Goal: Task Accomplishment & Management: Manage account settings

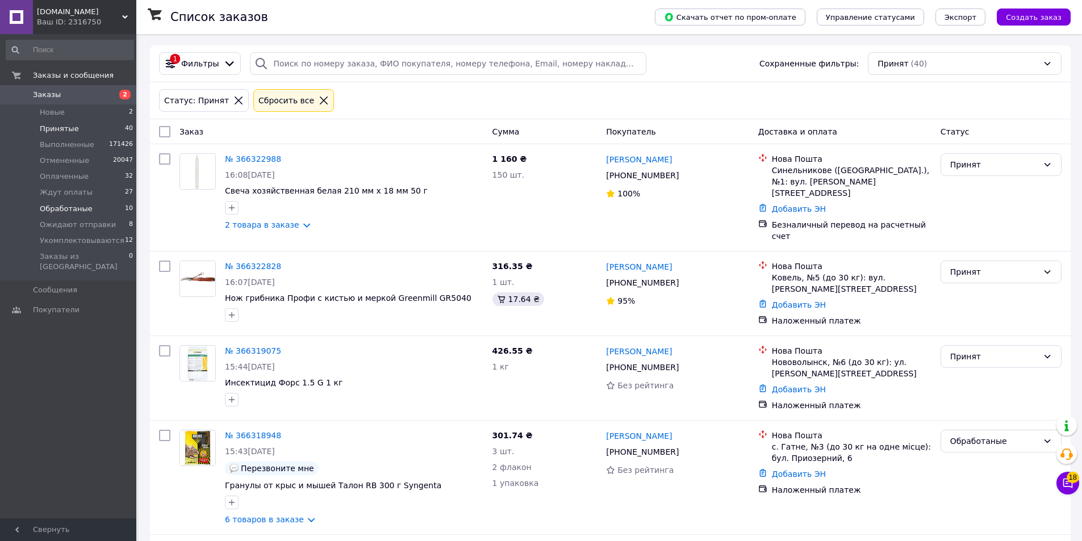
click at [86, 204] on span "Обработаные" at bounding box center [66, 209] width 53 height 10
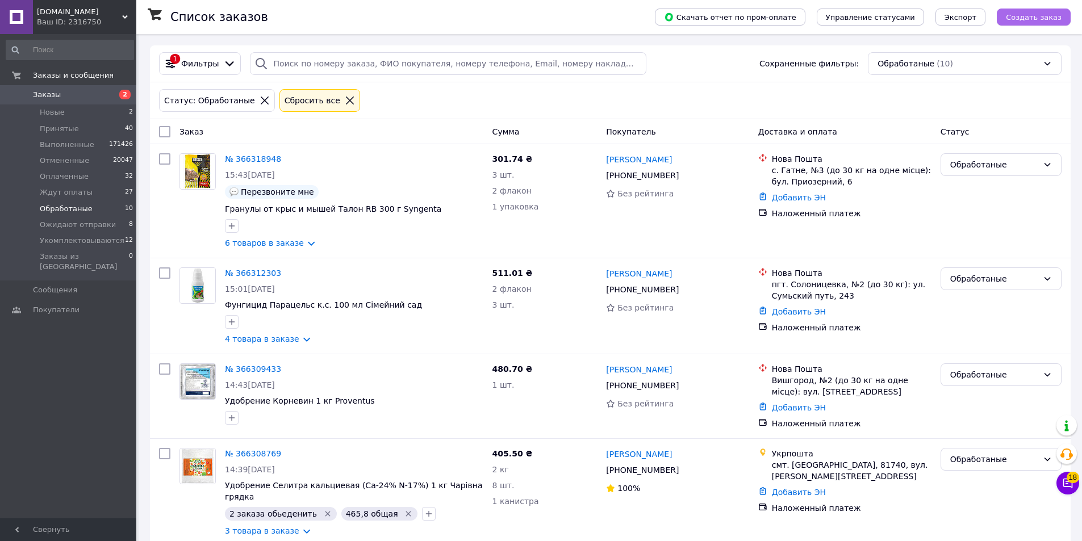
click at [1046, 19] on span "Создать заказ" at bounding box center [1034, 17] width 56 height 9
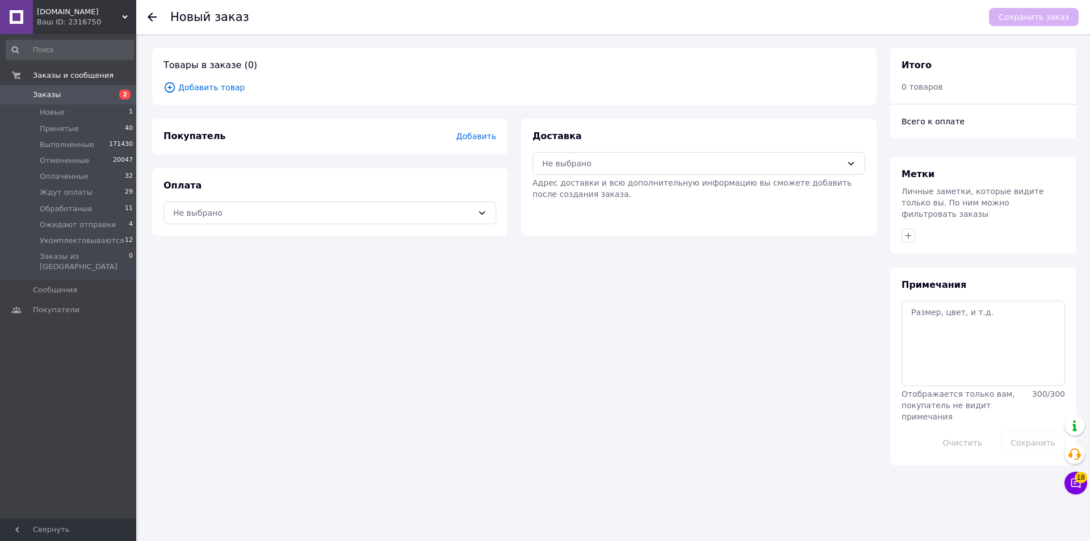
click at [216, 91] on span "Добавить товар" at bounding box center [515, 87] width 702 height 12
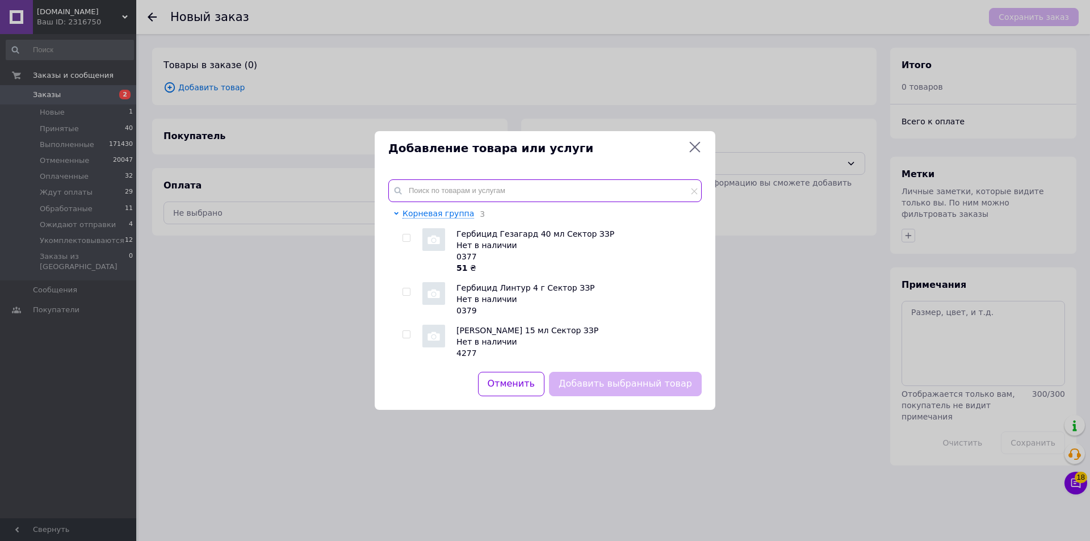
click at [492, 191] on input "text" at bounding box center [545, 190] width 314 height 23
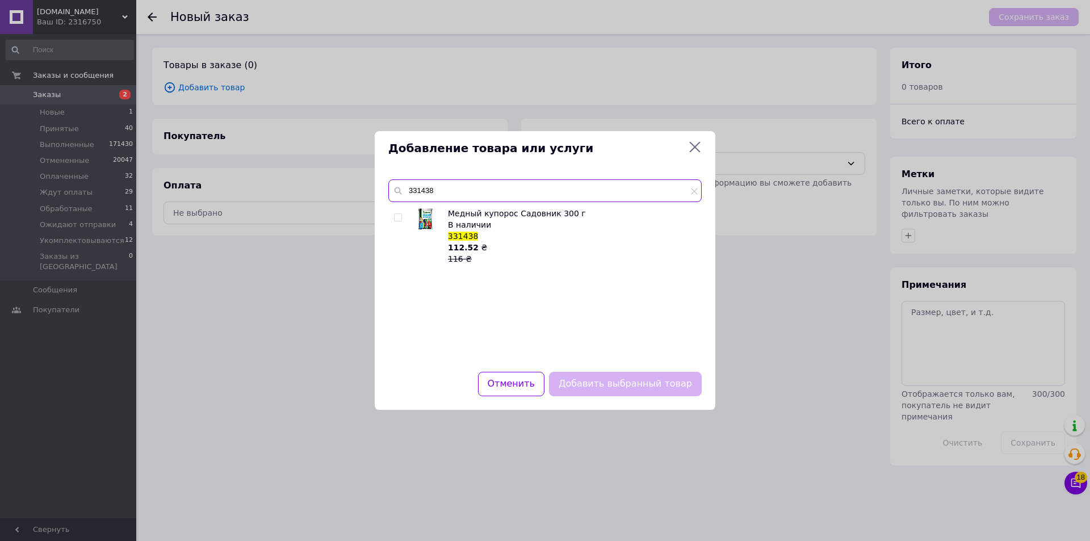
type input "331438"
click at [401, 216] on label at bounding box center [398, 218] width 8 height 8
click at [401, 216] on input "checkbox" at bounding box center [397, 217] width 7 height 7
checkbox input "true"
click at [600, 380] on button "Добавить выбранный товар" at bounding box center [625, 384] width 153 height 24
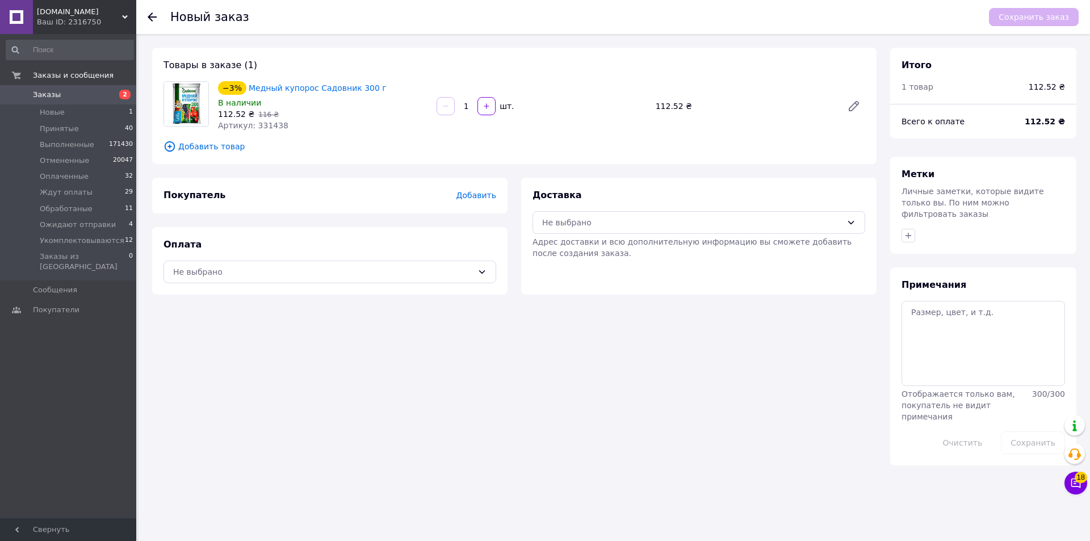
click at [208, 149] on span "Добавить товар" at bounding box center [515, 146] width 702 height 12
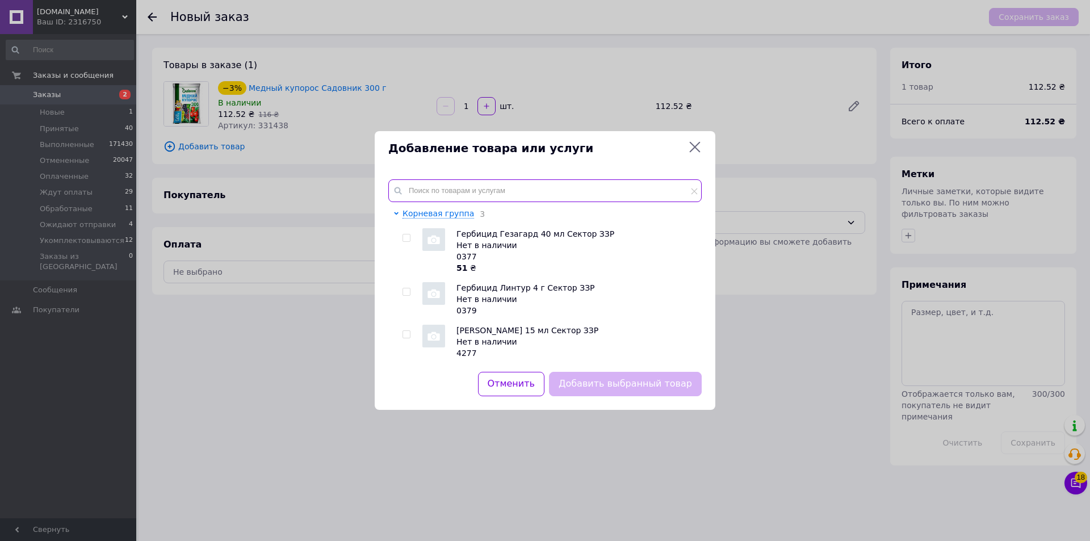
click at [484, 193] on input "text" at bounding box center [545, 190] width 314 height 23
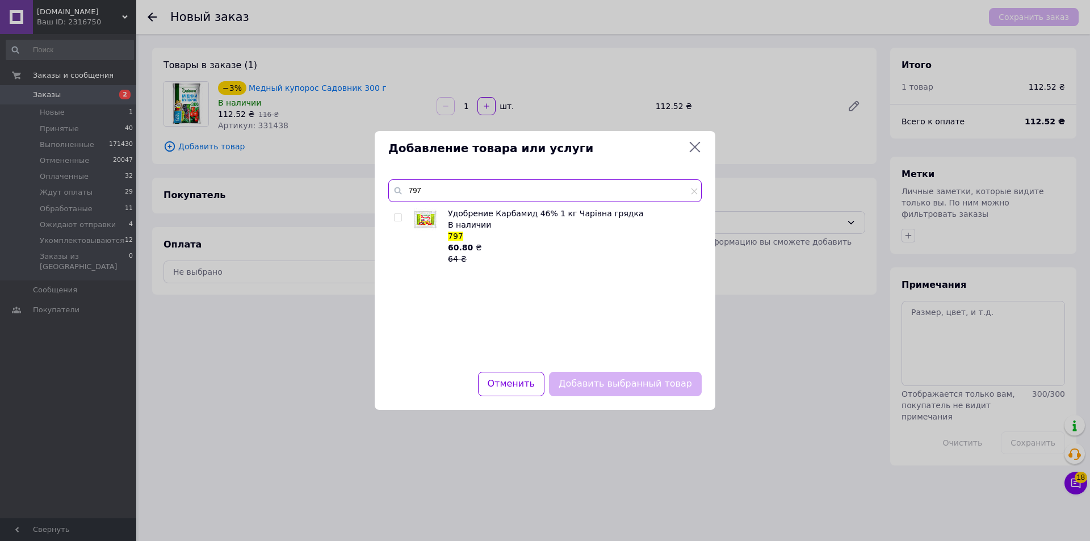
type input "797"
click at [398, 218] on input "checkbox" at bounding box center [397, 217] width 7 height 7
checkbox input "true"
drag, startPoint x: 625, startPoint y: 381, endPoint x: 524, endPoint y: 448, distance: 121.5
click at [625, 381] on button "Добавить выбранный товар" at bounding box center [625, 384] width 153 height 24
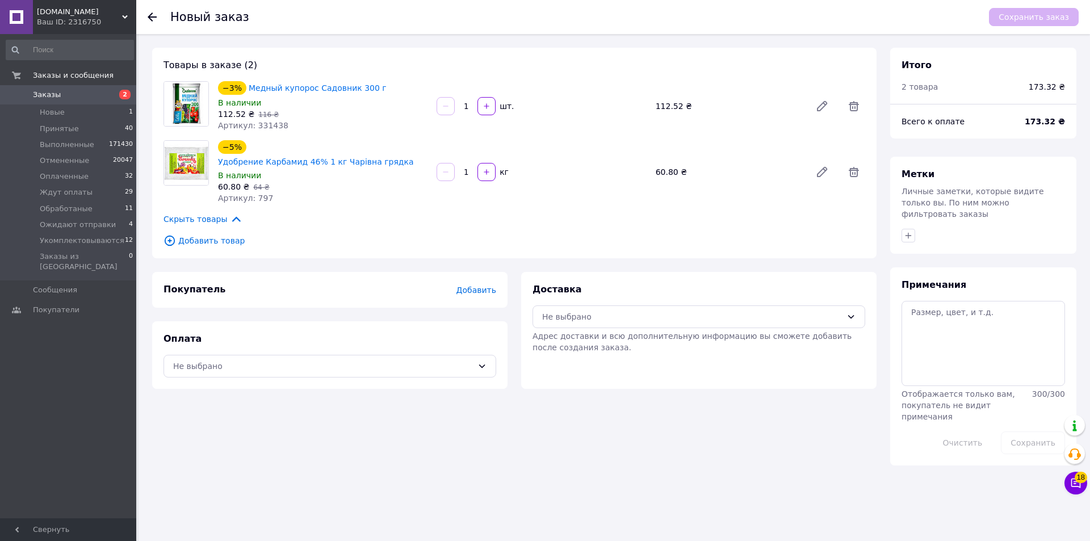
click at [212, 235] on span "Добавить товар" at bounding box center [515, 241] width 702 height 12
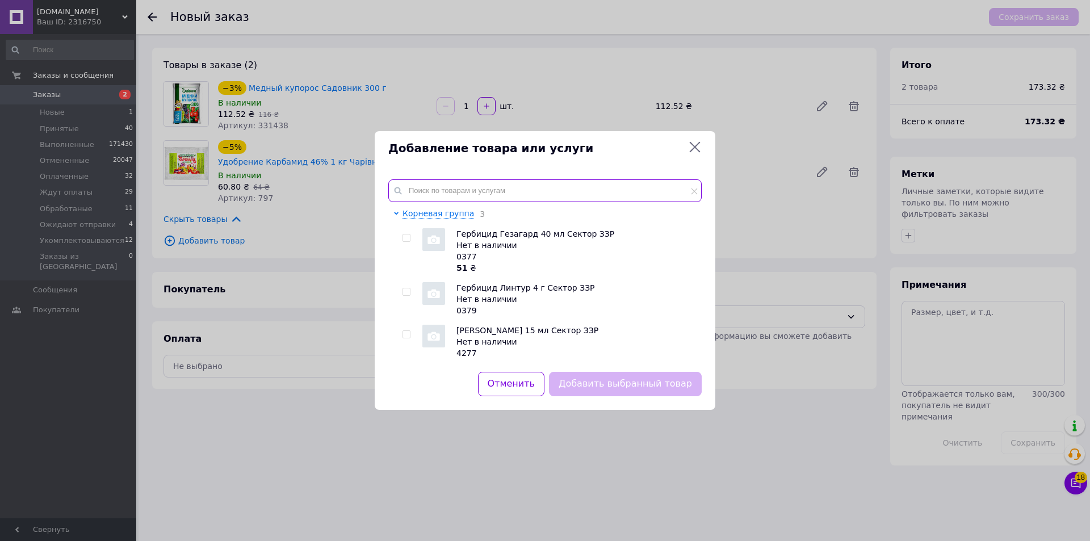
click at [485, 188] on input "text" at bounding box center [545, 190] width 314 height 23
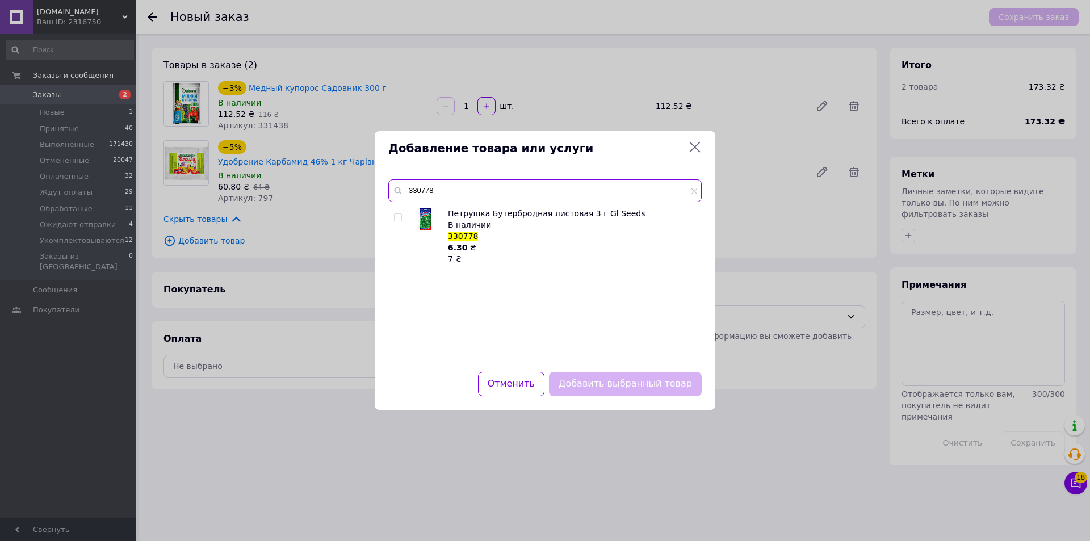
type input "330778"
click at [400, 216] on input "checkbox" at bounding box center [397, 217] width 7 height 7
checkbox input "true"
click at [621, 390] on button "Добавить выбранный товар" at bounding box center [625, 384] width 153 height 24
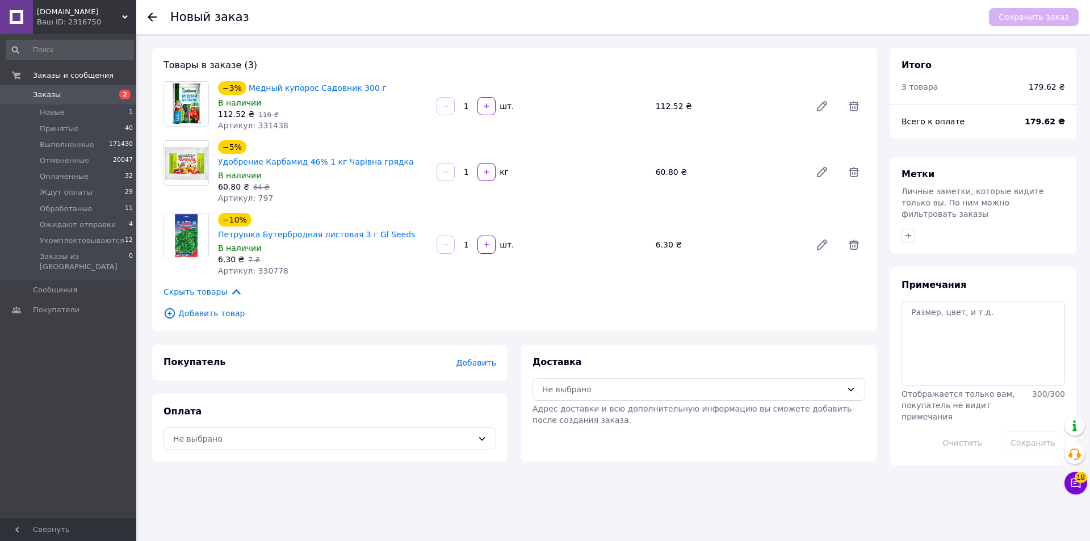
click at [190, 307] on span "Добавить товар" at bounding box center [515, 313] width 702 height 12
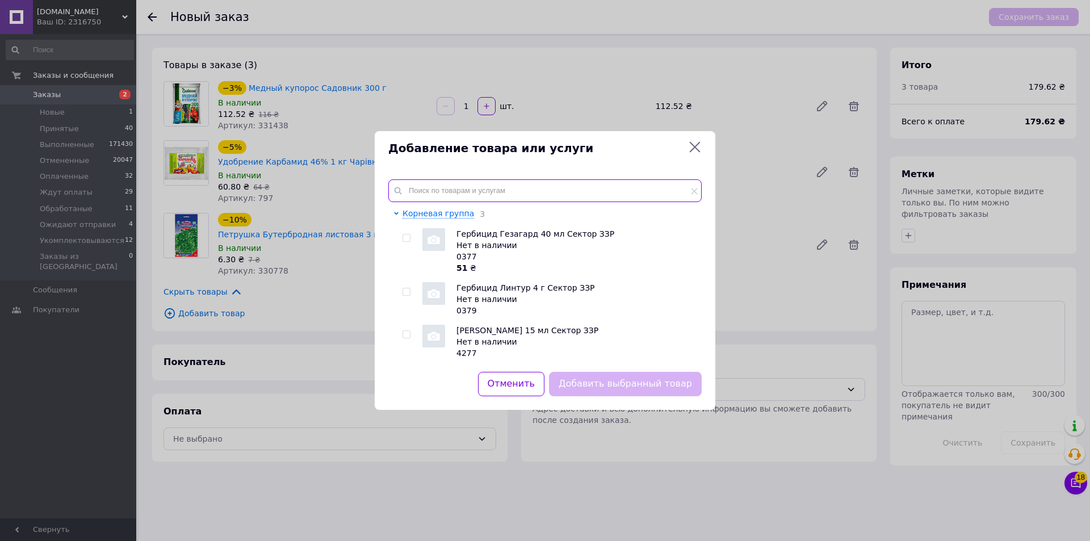
click at [487, 191] on input "text" at bounding box center [545, 190] width 314 height 23
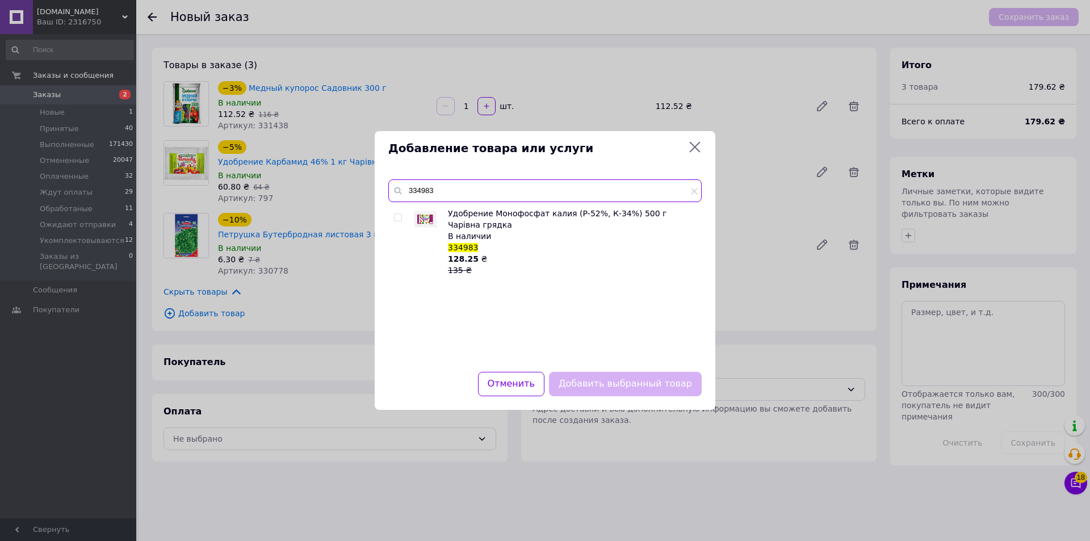
type input "334983"
click at [398, 217] on input "checkbox" at bounding box center [397, 217] width 7 height 7
checkbox input "true"
click at [620, 381] on button "Добавить выбранный товар" at bounding box center [625, 384] width 153 height 24
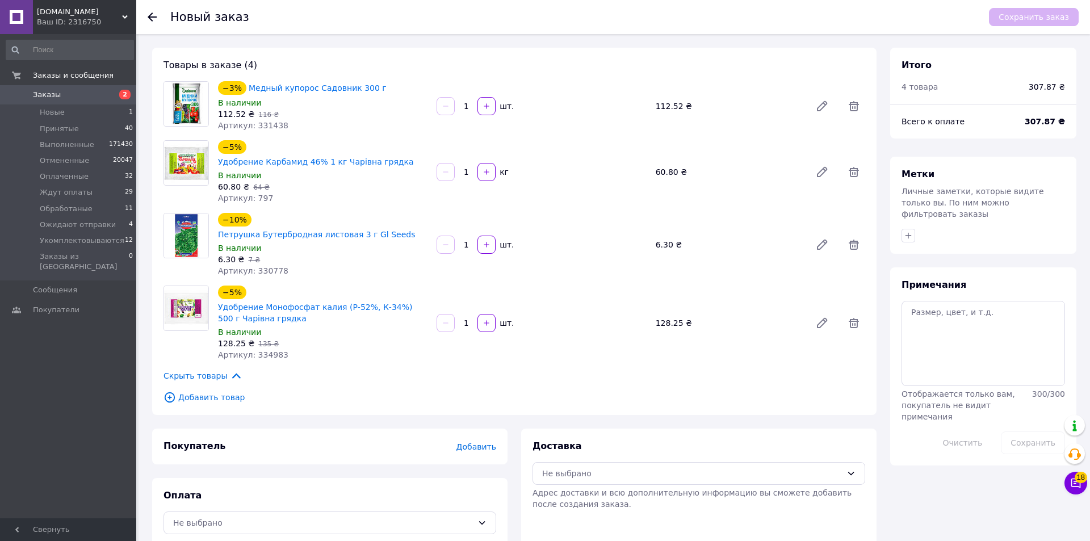
click at [204, 391] on span "Добавить товар" at bounding box center [515, 397] width 702 height 12
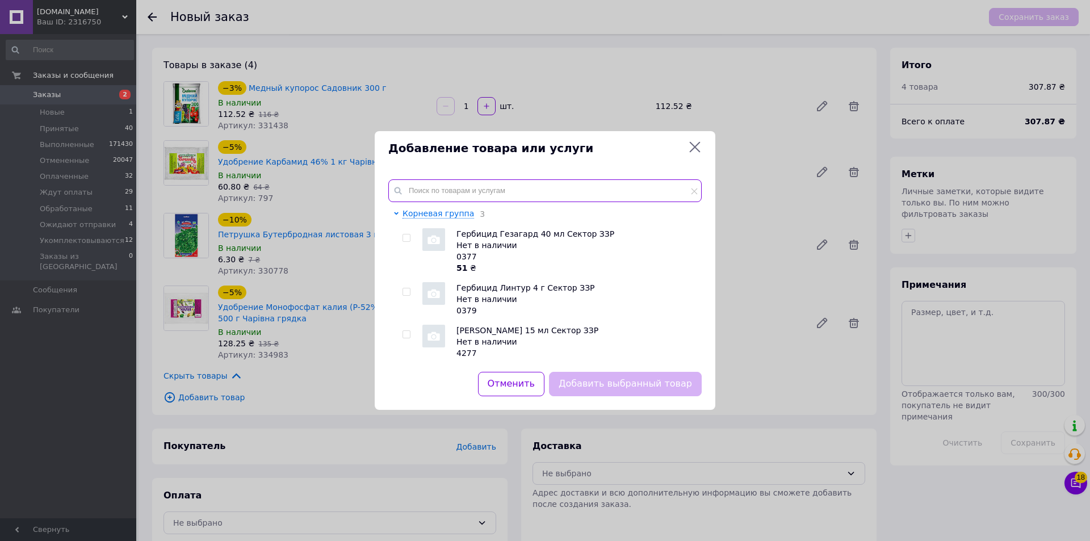
click at [420, 187] on input "text" at bounding box center [545, 190] width 314 height 23
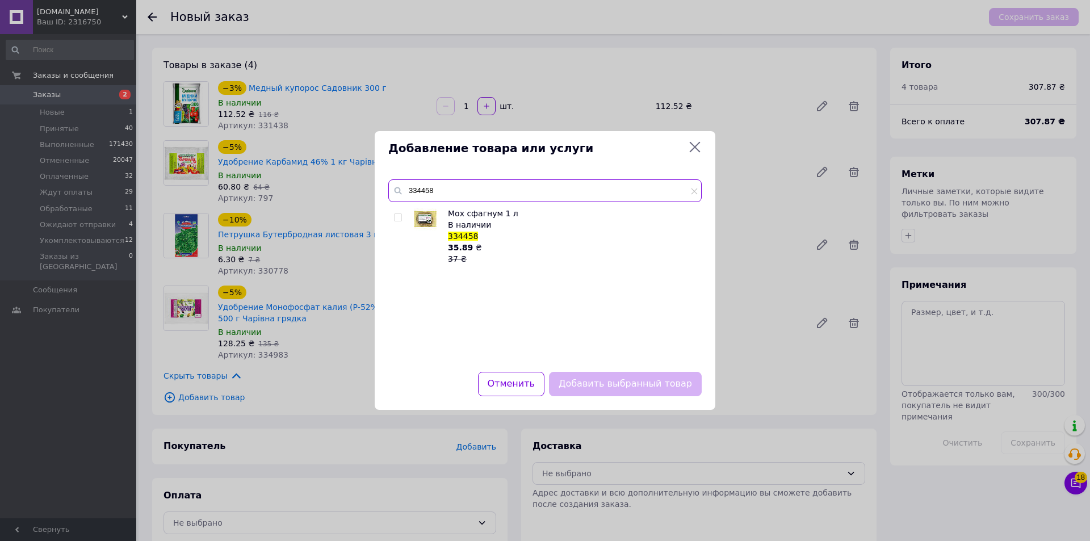
type input "334458"
click at [398, 215] on input "checkbox" at bounding box center [397, 217] width 7 height 7
checkbox input "true"
drag, startPoint x: 622, startPoint y: 379, endPoint x: 574, endPoint y: 424, distance: 65.5
click at [622, 379] on button "Добавить выбранный товар" at bounding box center [625, 384] width 153 height 24
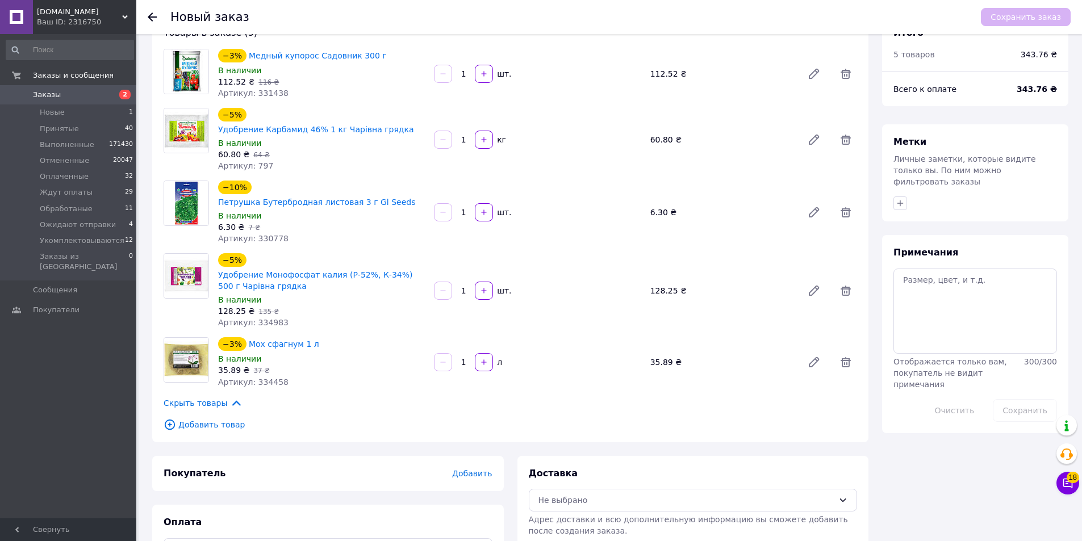
scroll to position [50, 0]
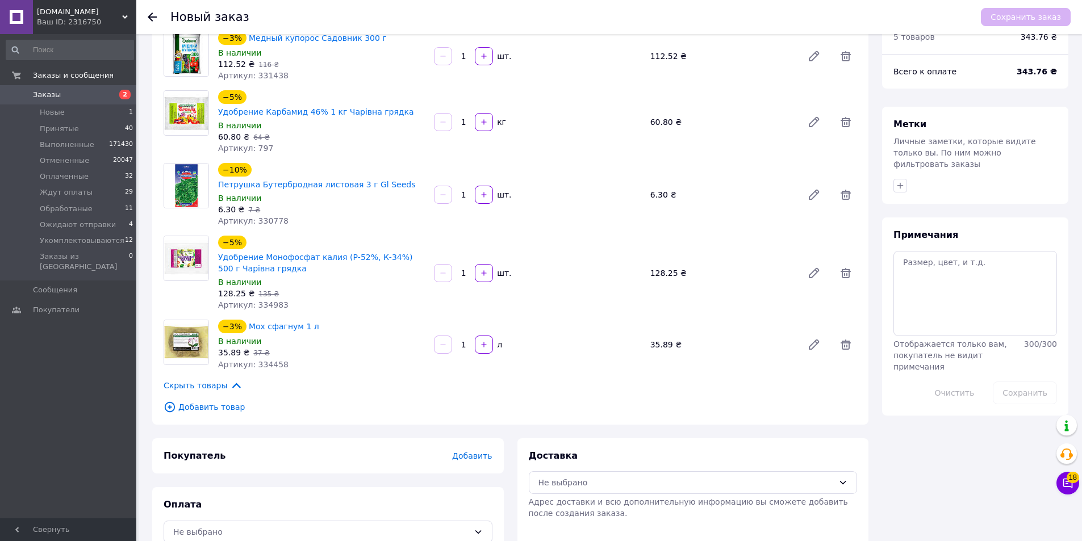
click at [484, 452] on span "Добавить" at bounding box center [472, 456] width 40 height 9
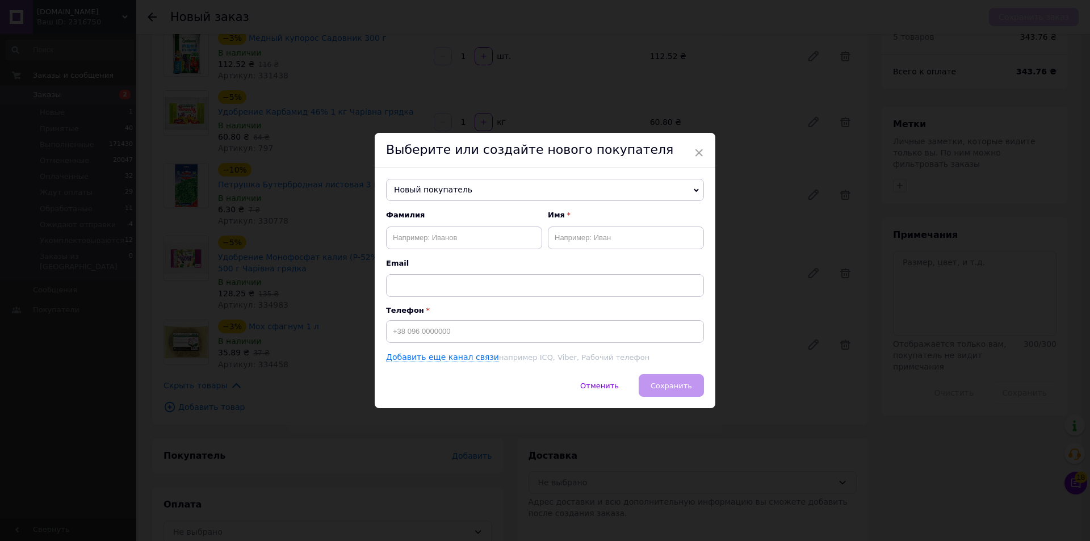
click at [452, 193] on span "Новый покупатель" at bounding box center [545, 190] width 318 height 23
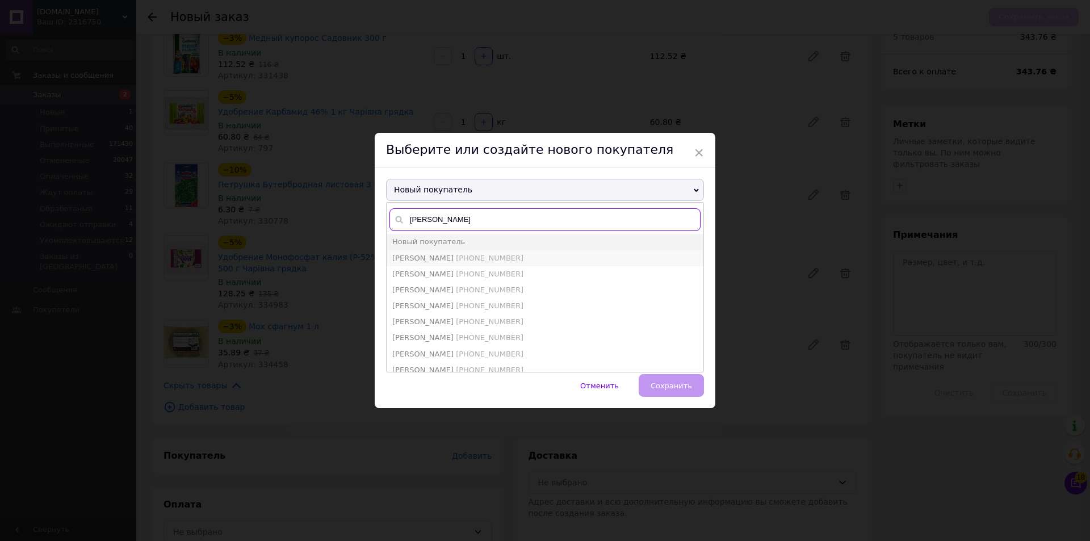
type input "[PERSON_NAME]"
click at [445, 257] on span "[PERSON_NAME]" at bounding box center [422, 258] width 61 height 9
type input "[PERSON_NAME]"
type input "[PHONE_NUMBER]"
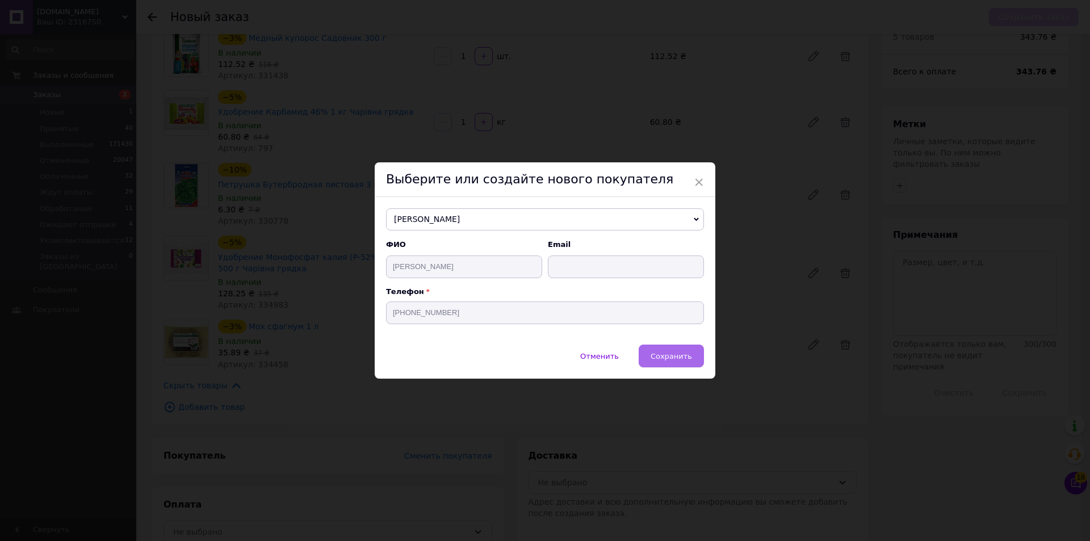
click at [691, 361] on button "Сохранить" at bounding box center [671, 356] width 65 height 23
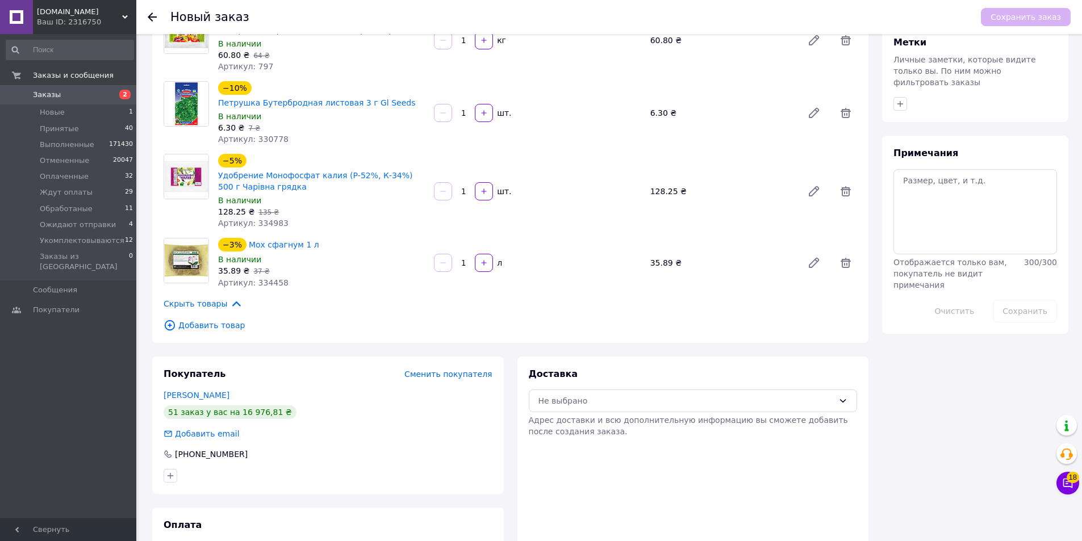
scroll to position [152, 0]
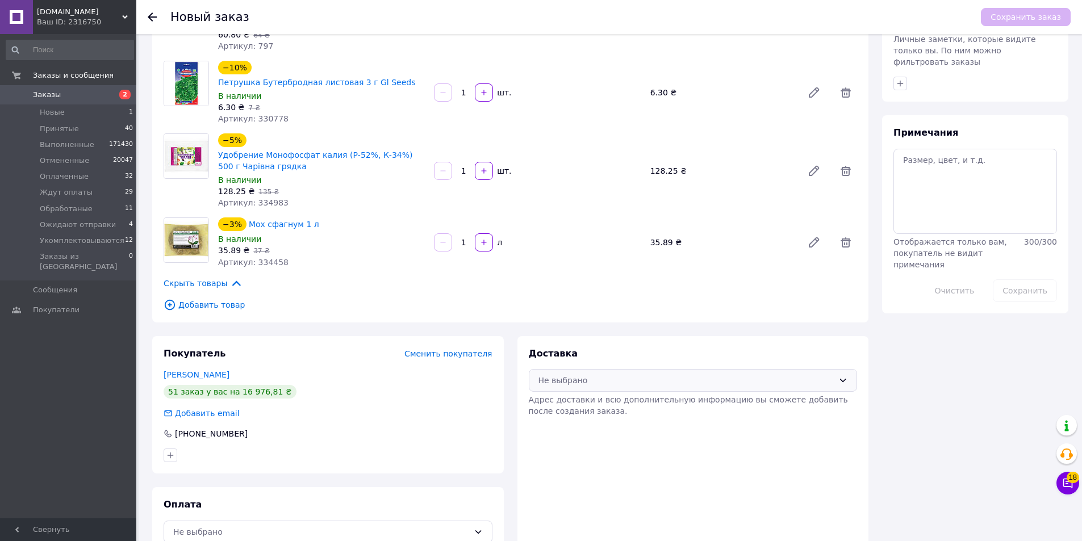
click at [608, 369] on div "Не выбрано" at bounding box center [693, 380] width 329 height 23
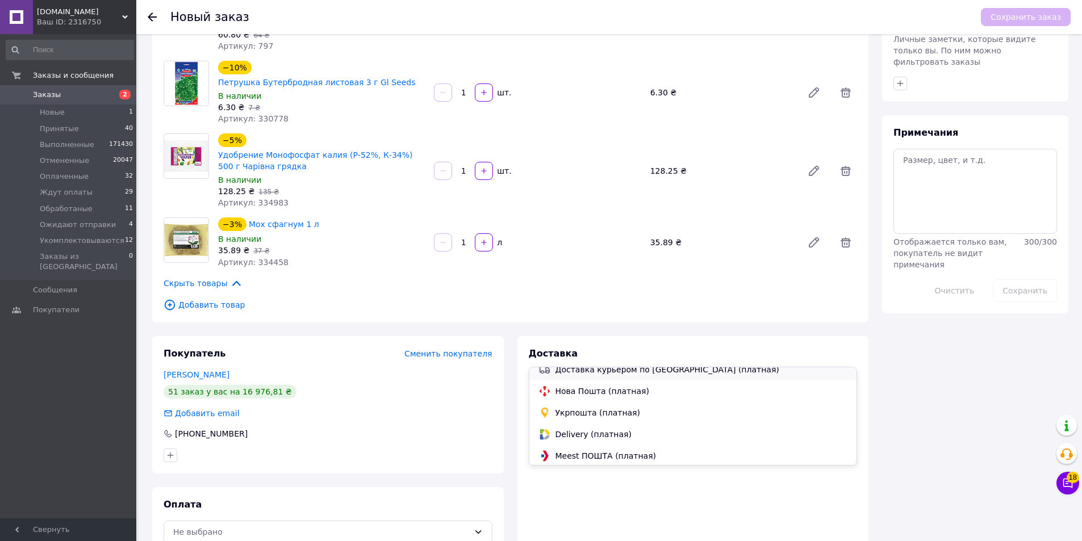
scroll to position [32, 0]
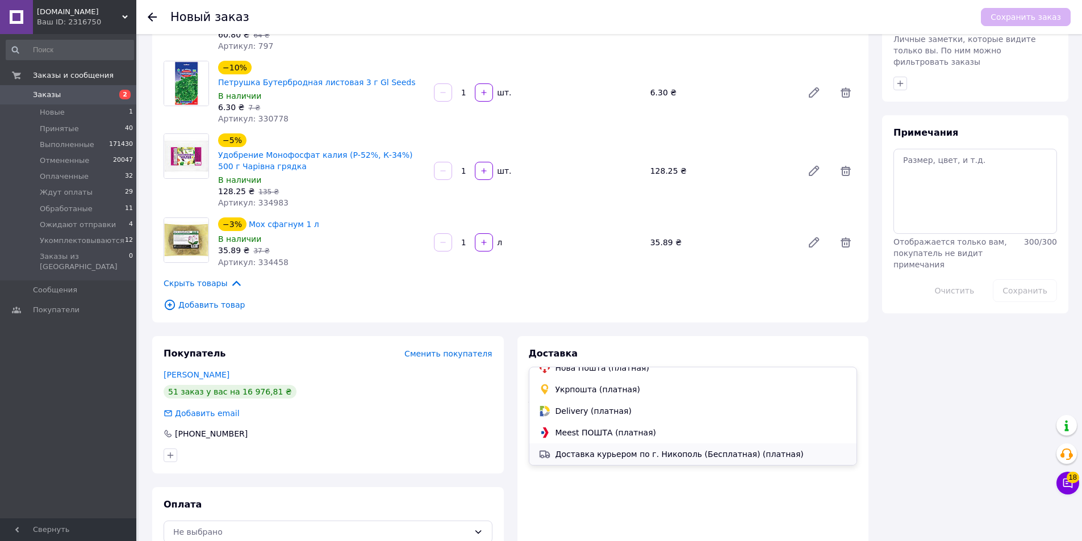
click at [605, 455] on span "Доставка курьером по г. Никополь (Бесплатная) (платная)" at bounding box center [701, 454] width 292 height 11
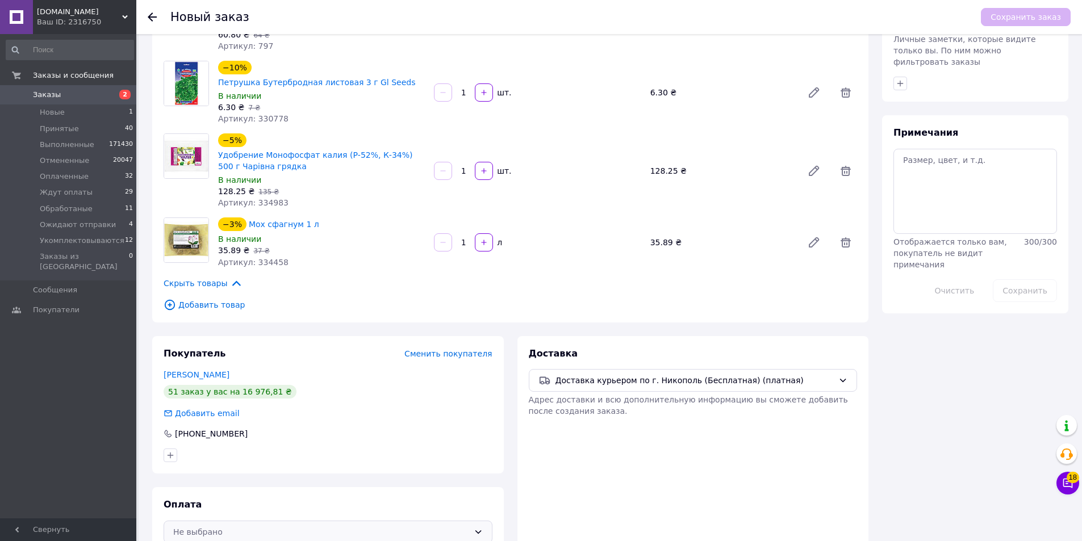
click at [296, 521] on div "Не выбрано" at bounding box center [328, 532] width 329 height 23
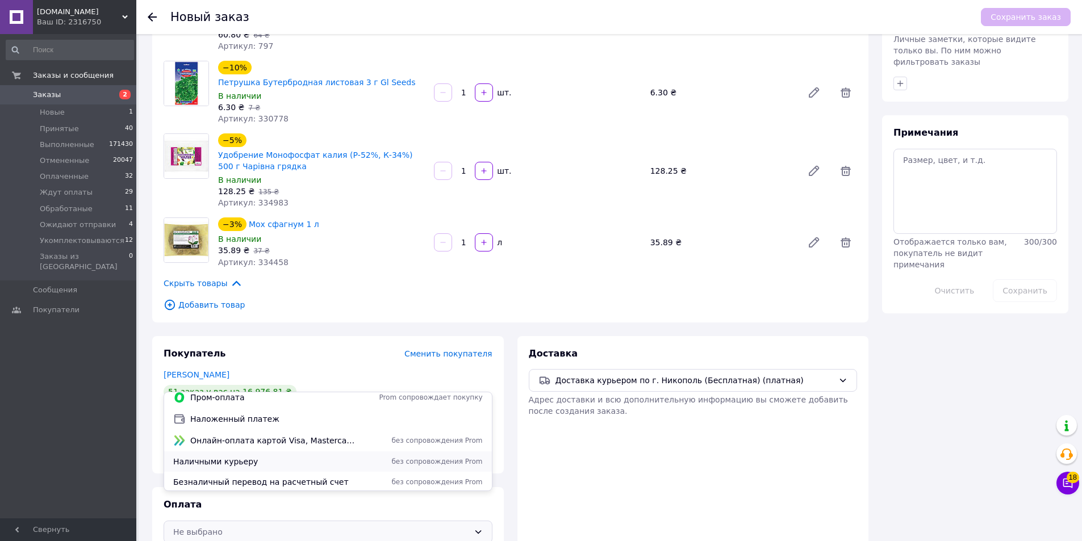
scroll to position [7, 0]
click at [271, 456] on span "Наличными курьеру" at bounding box center [265, 459] width 184 height 11
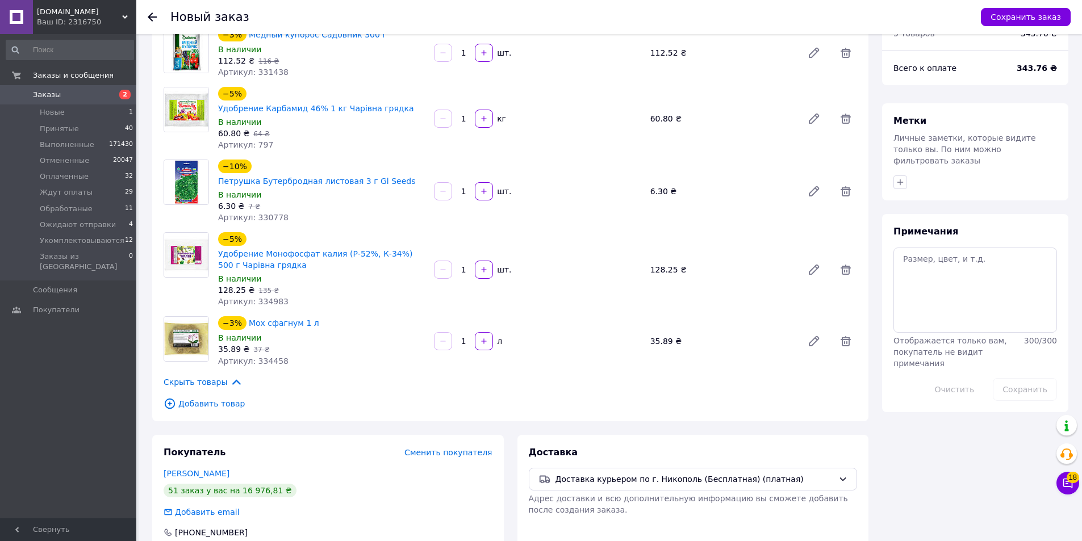
scroll to position [0, 0]
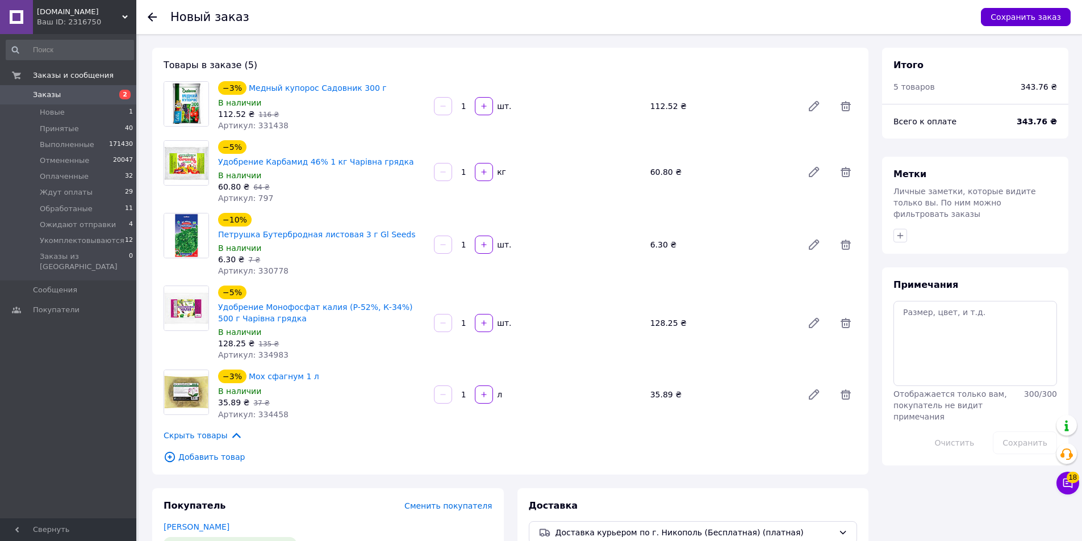
click at [1034, 13] on button "Сохранить заказ" at bounding box center [1026, 17] width 90 height 18
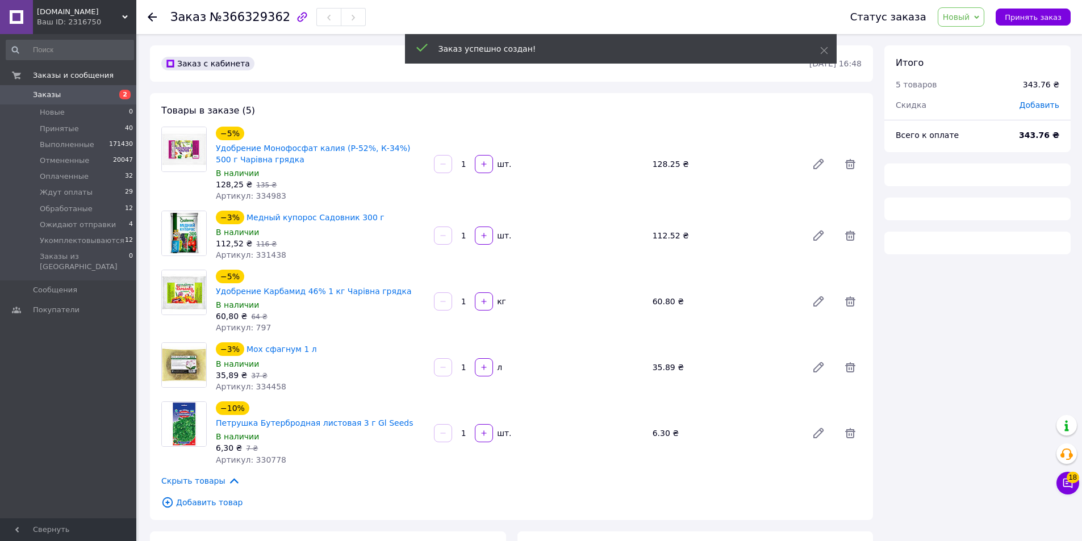
click at [970, 21] on span "Новый" at bounding box center [956, 16] width 27 height 9
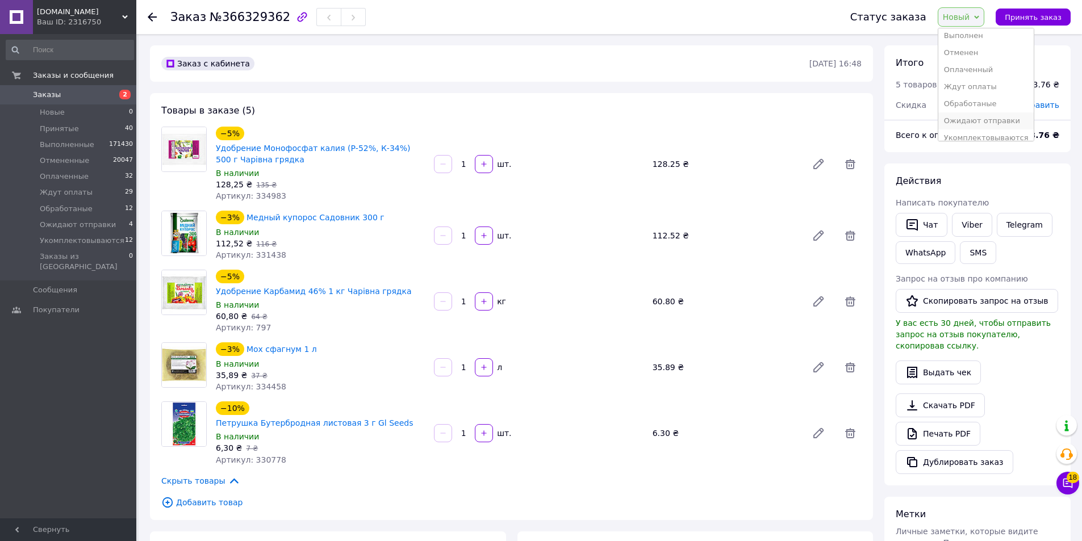
scroll to position [30, 0]
click at [984, 112] on li "Ожидают отправки" at bounding box center [986, 112] width 96 height 17
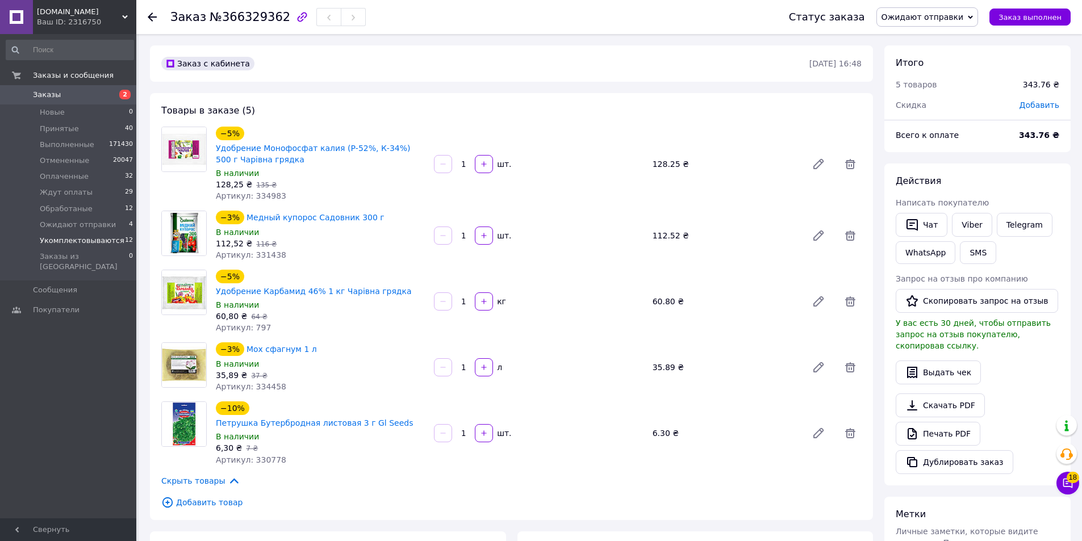
click at [83, 244] on span "Укомплектовываются" at bounding box center [82, 241] width 85 height 10
